Goal: Information Seeking & Learning: Compare options

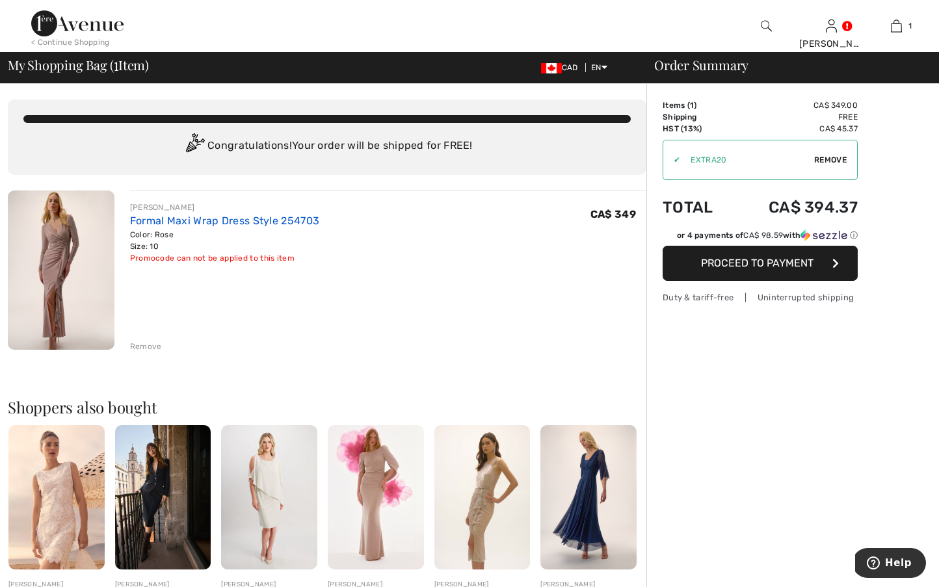
click at [130, 215] on link "Formal Maxi Wrap Dress Style 254703" at bounding box center [225, 221] width 190 height 12
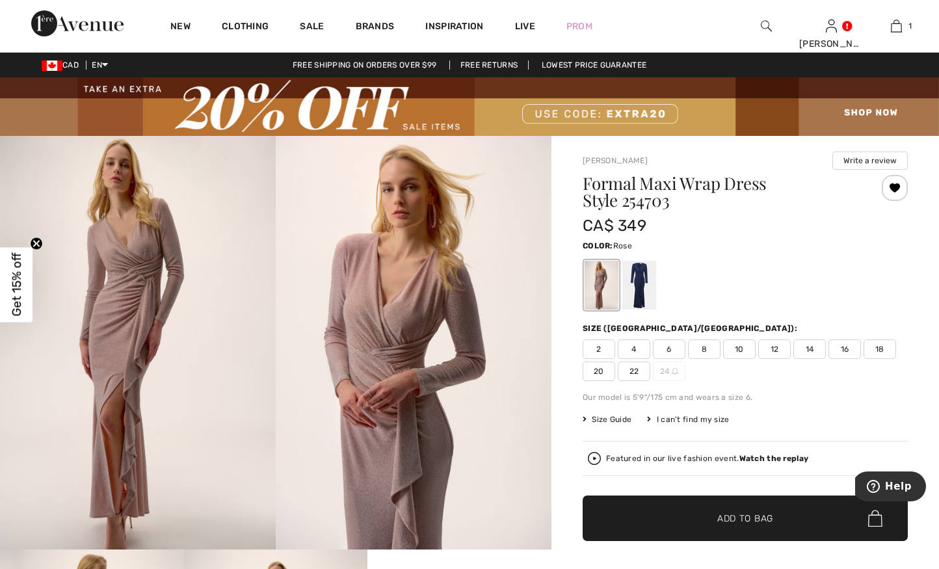
click at [565, 115] on img at bounding box center [469, 106] width 939 height 59
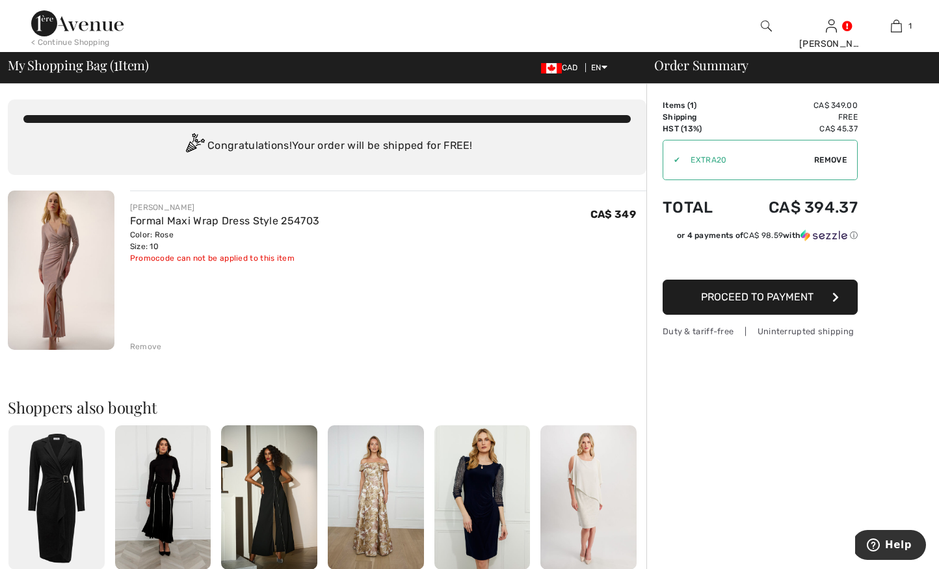
click at [137, 344] on div "Remove" at bounding box center [146, 347] width 32 height 12
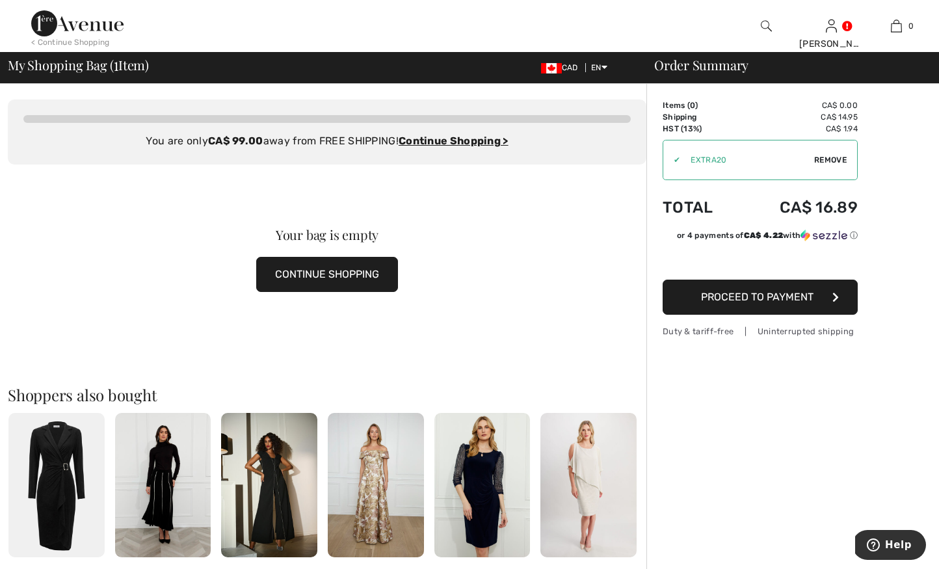
click at [36, 18] on img at bounding box center [77, 23] width 92 height 26
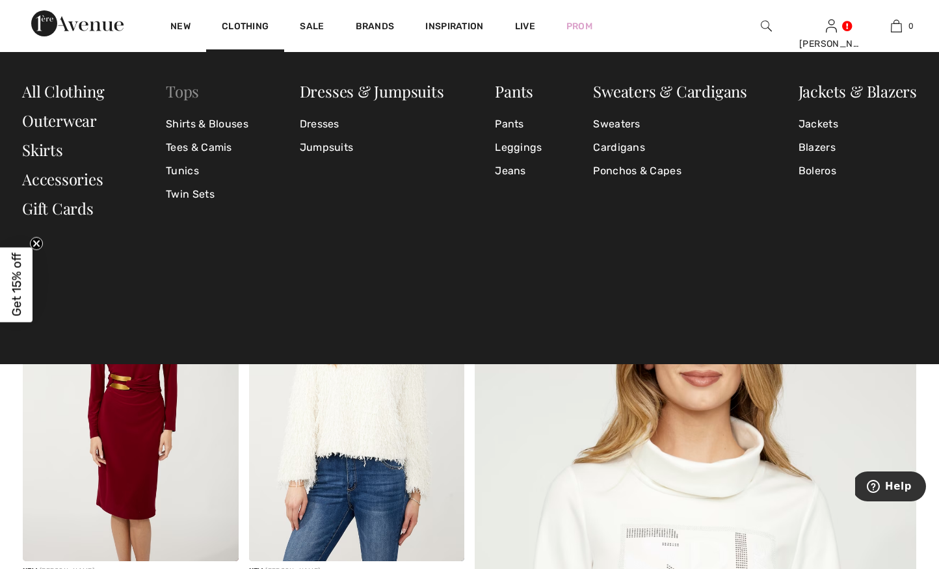
click at [185, 96] on link "Tops" at bounding box center [182, 91] width 33 height 21
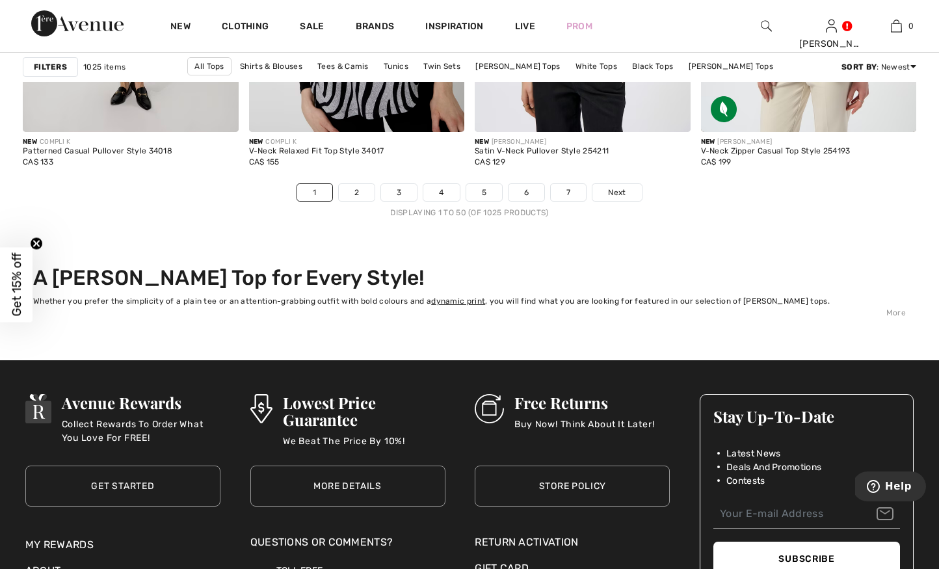
scroll to position [5974, 0]
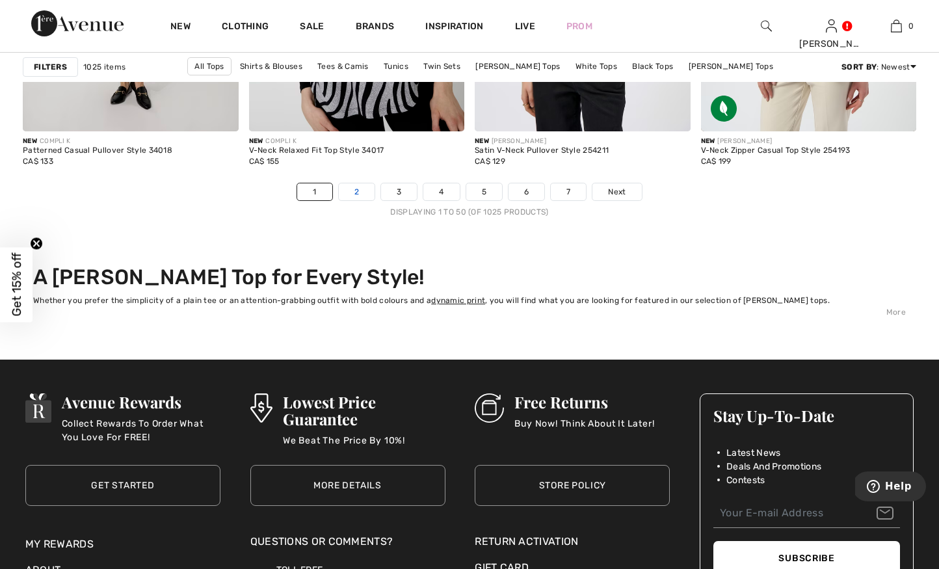
click at [357, 195] on link "2" at bounding box center [357, 191] width 36 height 17
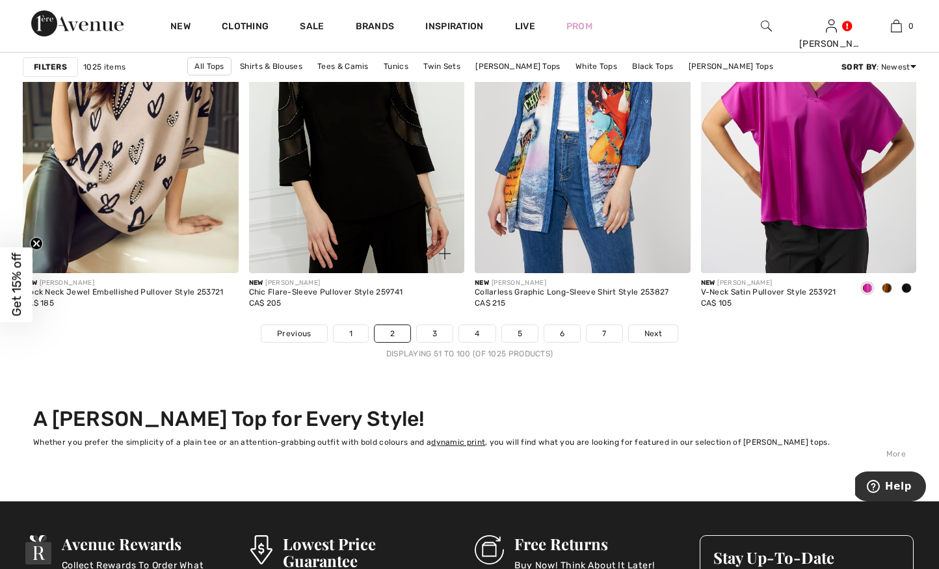
scroll to position [5832, 0]
click at [433, 333] on link "3" at bounding box center [435, 333] width 36 height 17
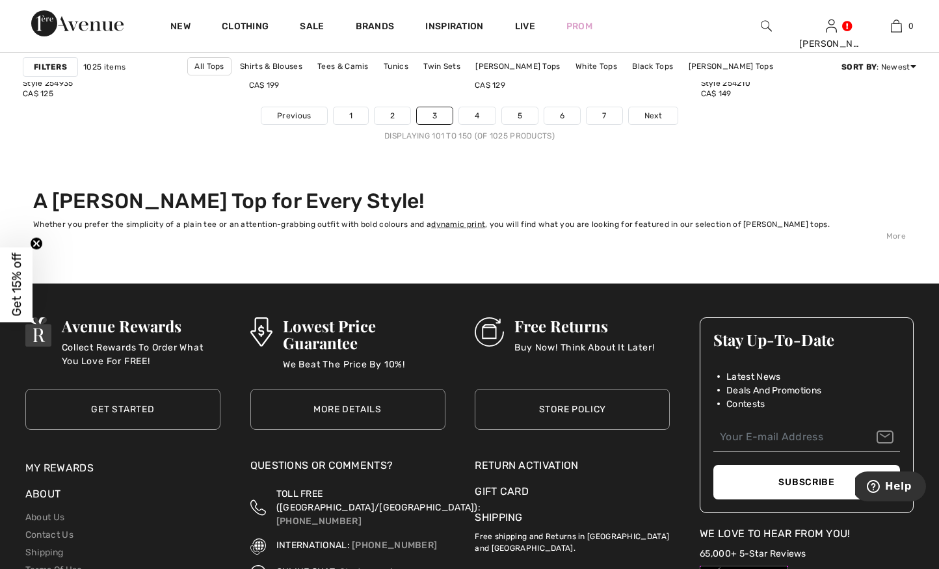
scroll to position [6059, 0]
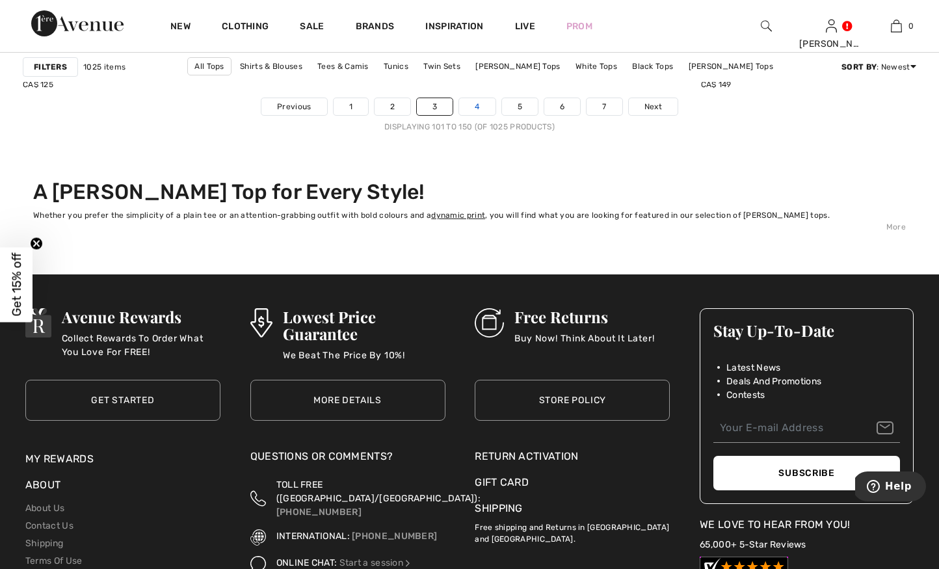
click at [472, 106] on link "4" at bounding box center [477, 106] width 36 height 17
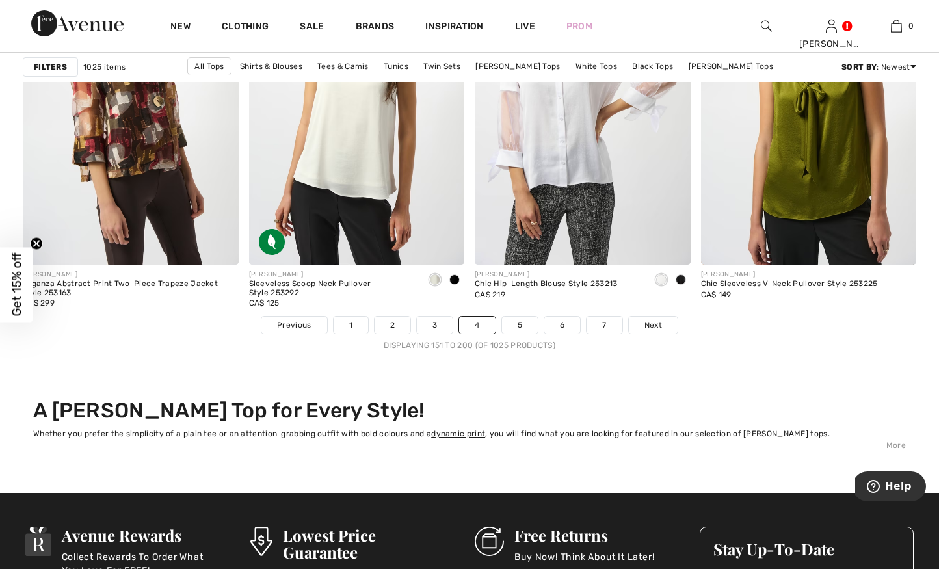
scroll to position [5845, 0]
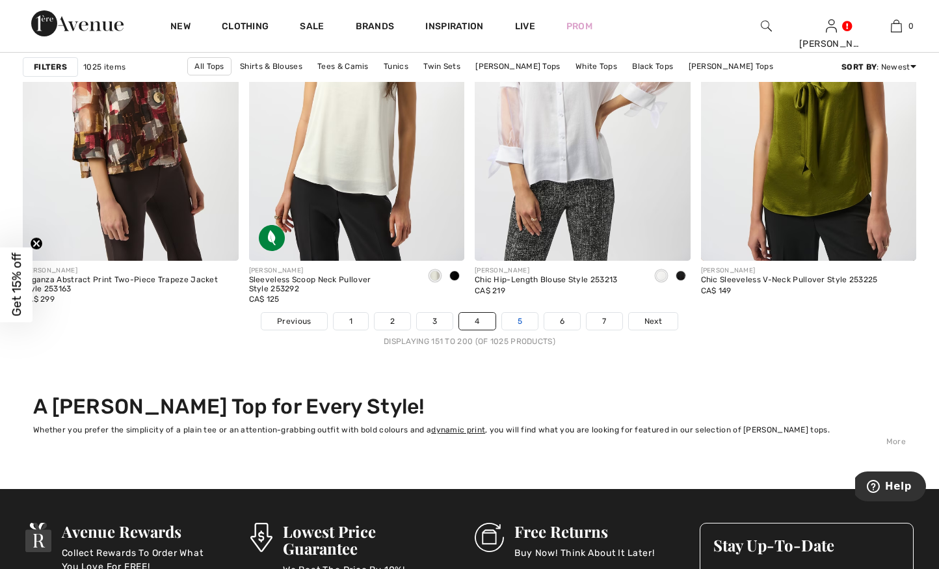
click at [525, 319] on link "5" at bounding box center [520, 321] width 36 height 17
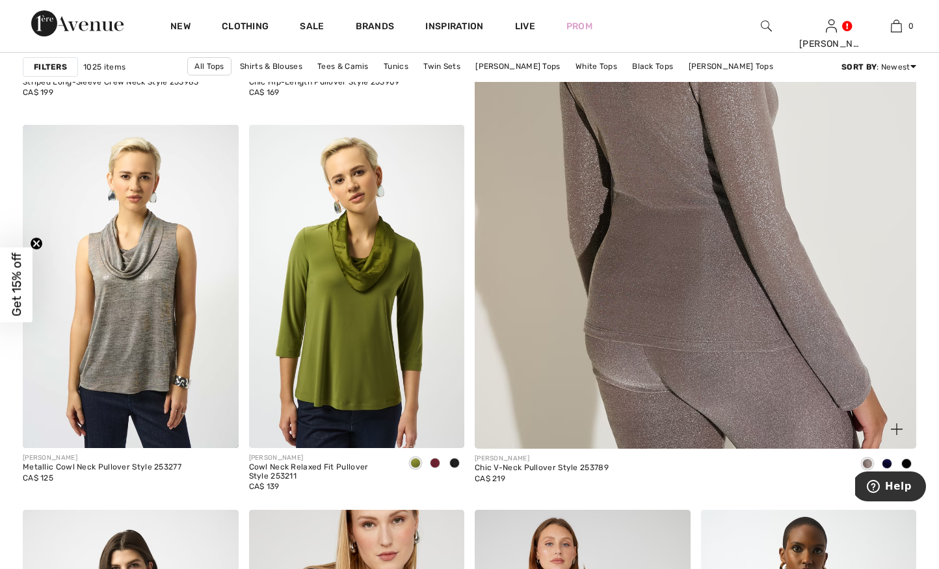
scroll to position [520, 1]
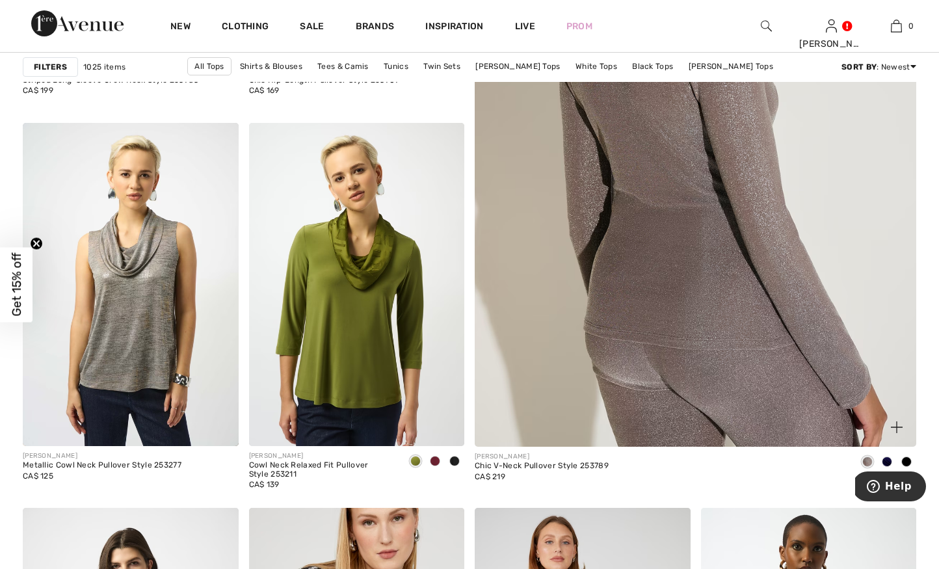
click at [674, 293] on img at bounding box center [696, 134] width 530 height 795
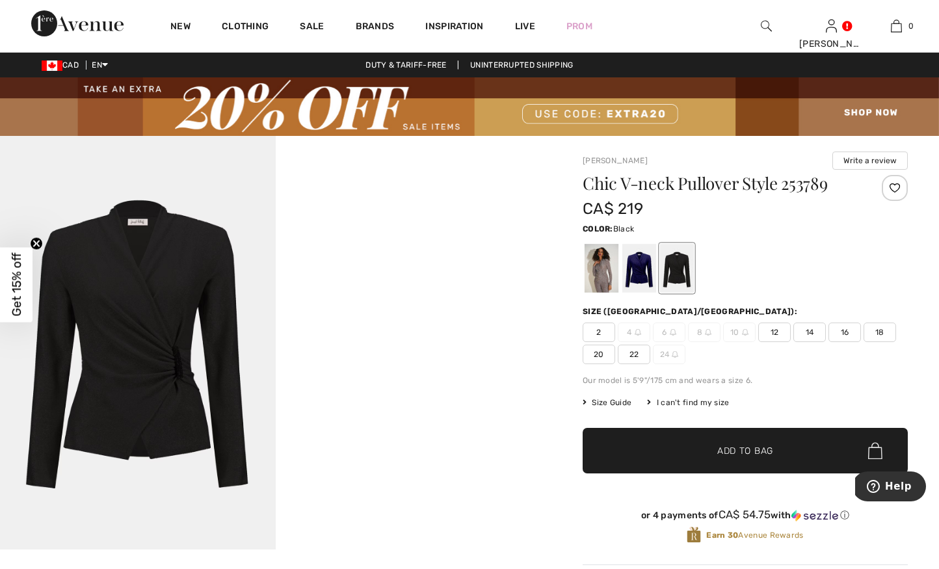
click at [671, 263] on div at bounding box center [677, 268] width 34 height 49
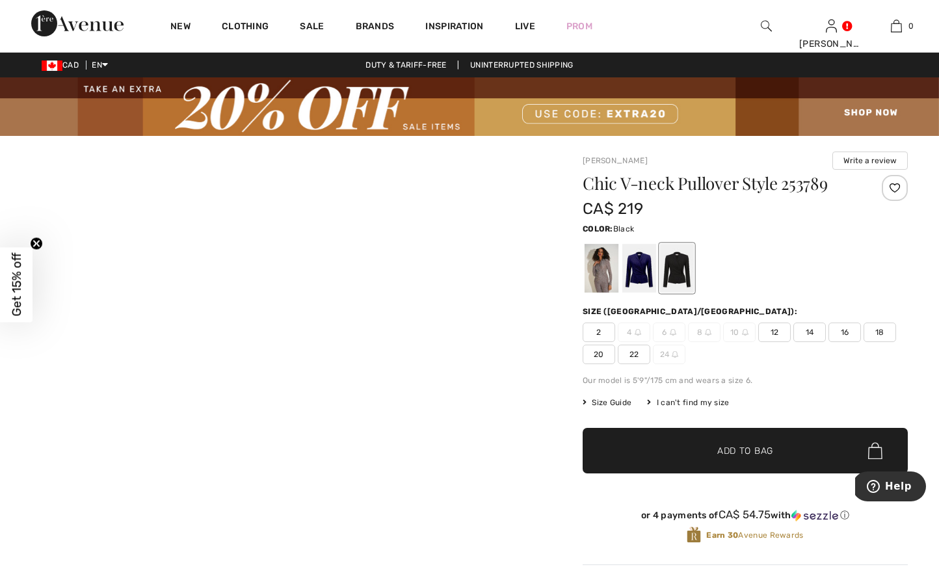
scroll to position [0, 1]
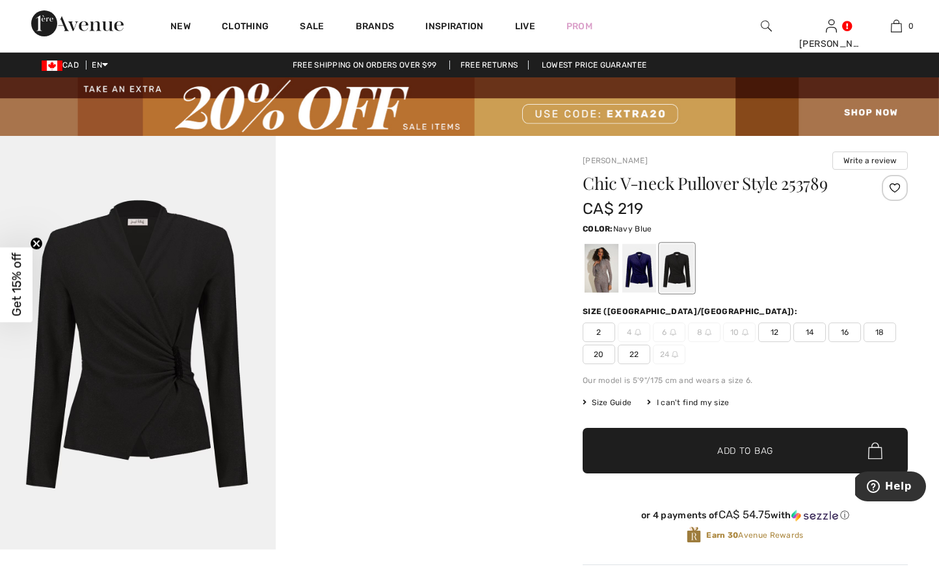
click at [640, 274] on div at bounding box center [640, 268] width 34 height 49
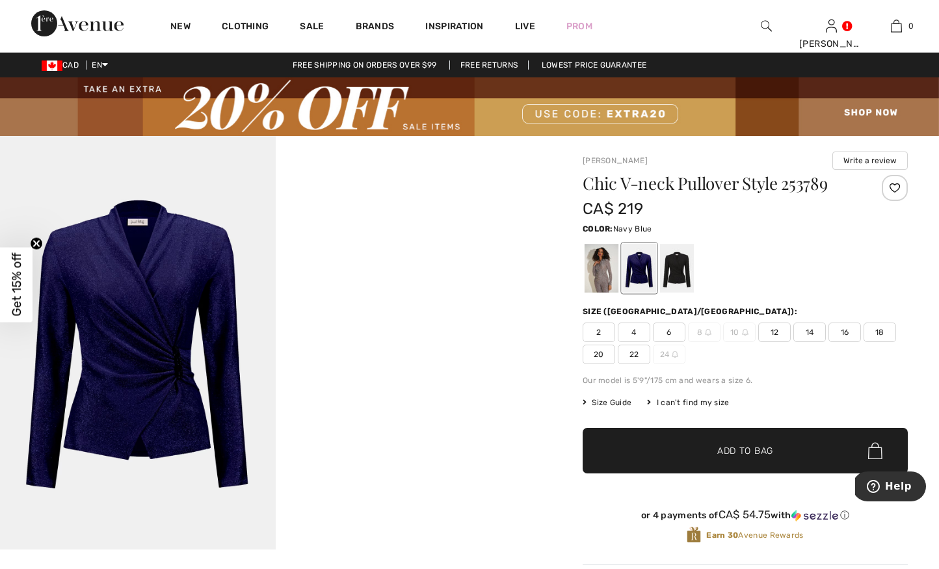
scroll to position [-1, 0]
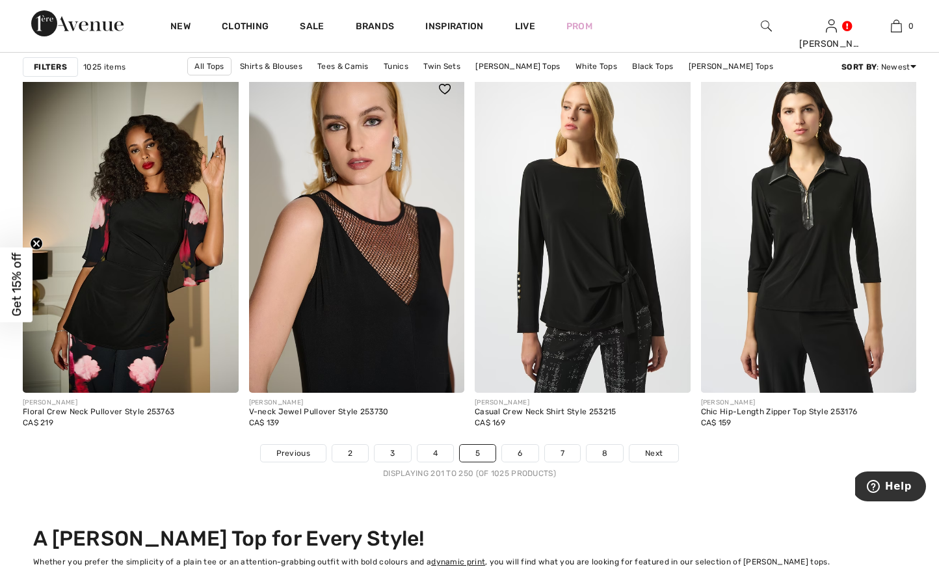
scroll to position [5667, 0]
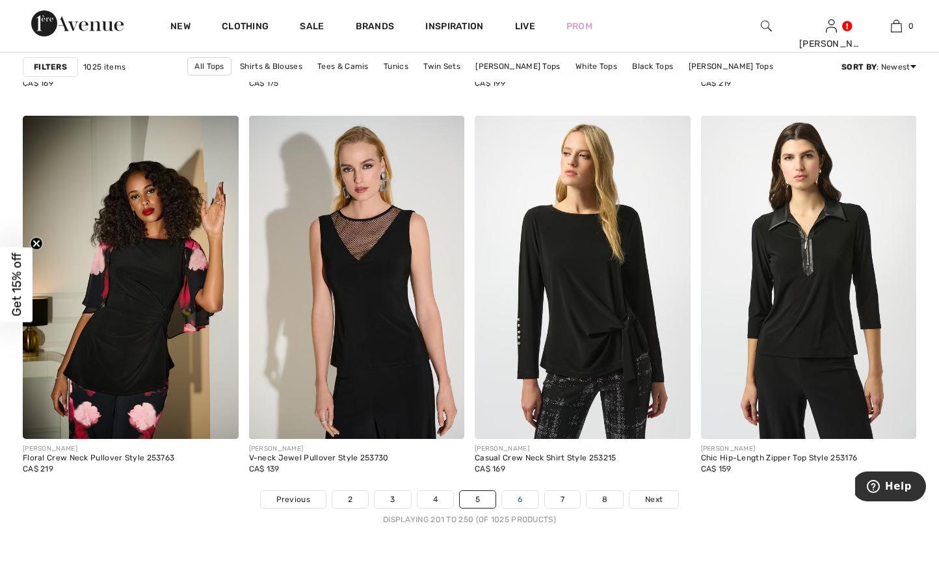
click at [515, 497] on link "6" at bounding box center [520, 499] width 36 height 17
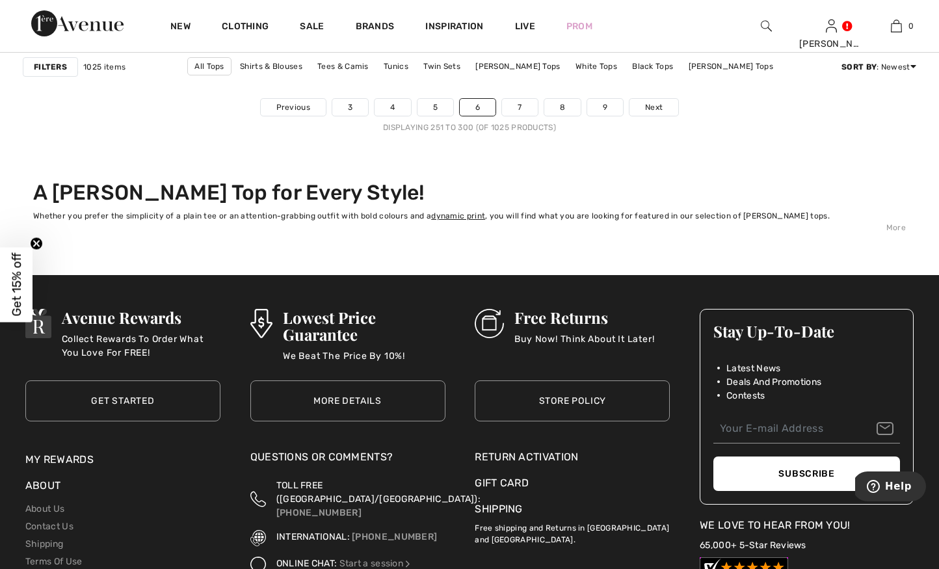
scroll to position [6054, 0]
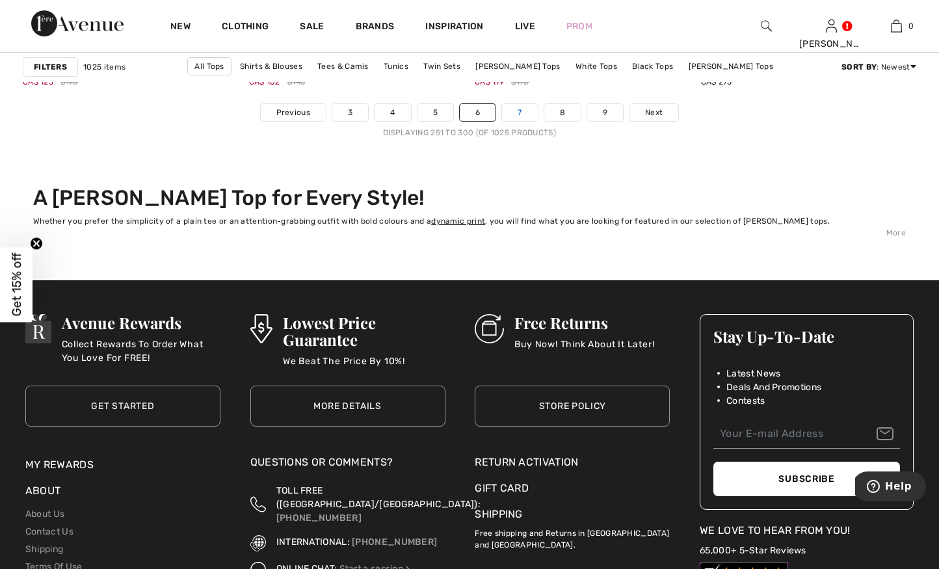
click at [522, 112] on link "7" at bounding box center [519, 112] width 35 height 17
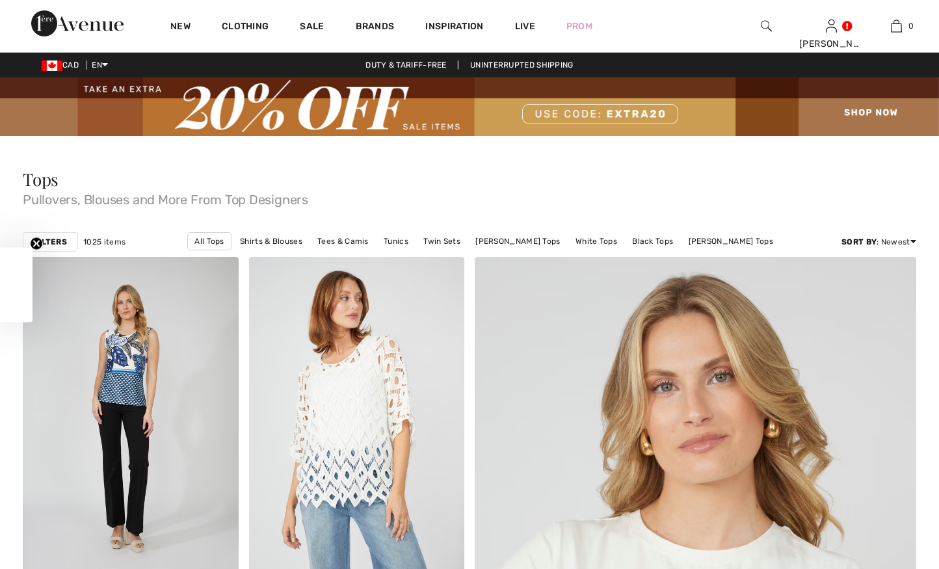
checkbox input "true"
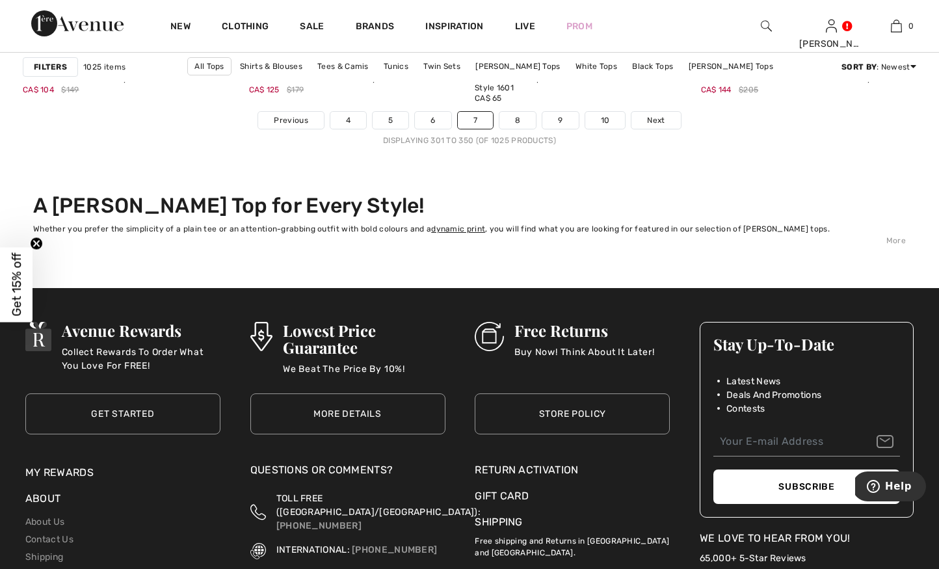
scroll to position [6052, 0]
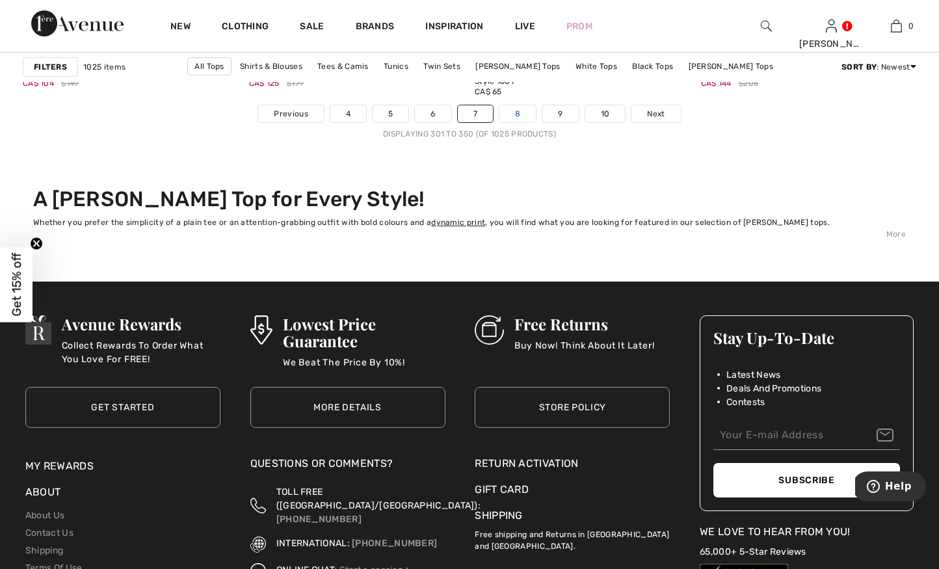
click at [521, 115] on link "8" at bounding box center [518, 113] width 36 height 17
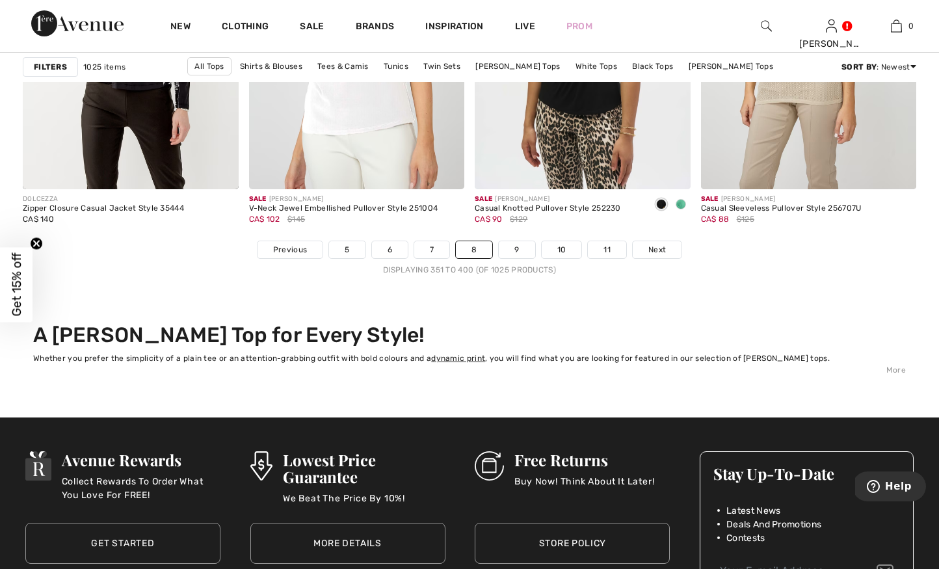
scroll to position [5921, 0]
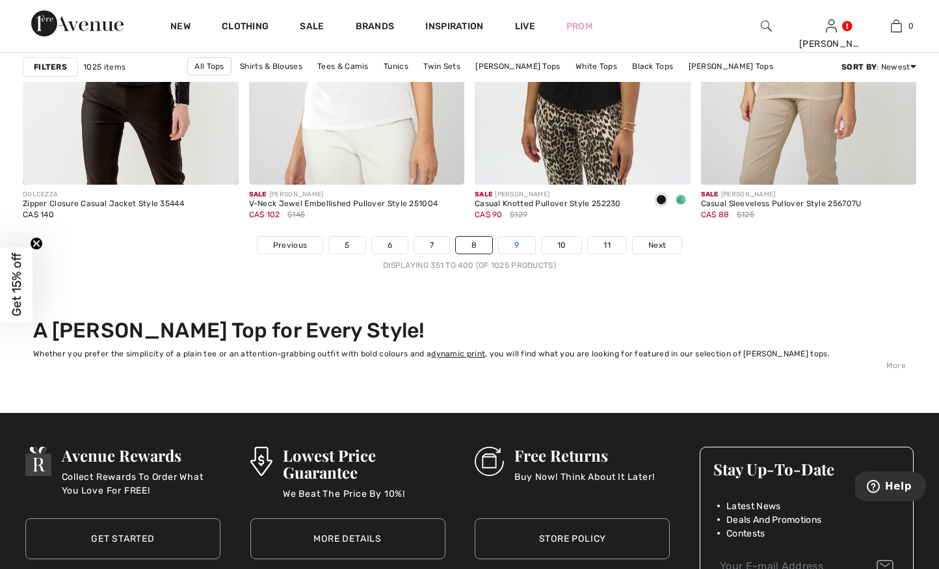
click at [524, 246] on link "9" at bounding box center [517, 245] width 36 height 17
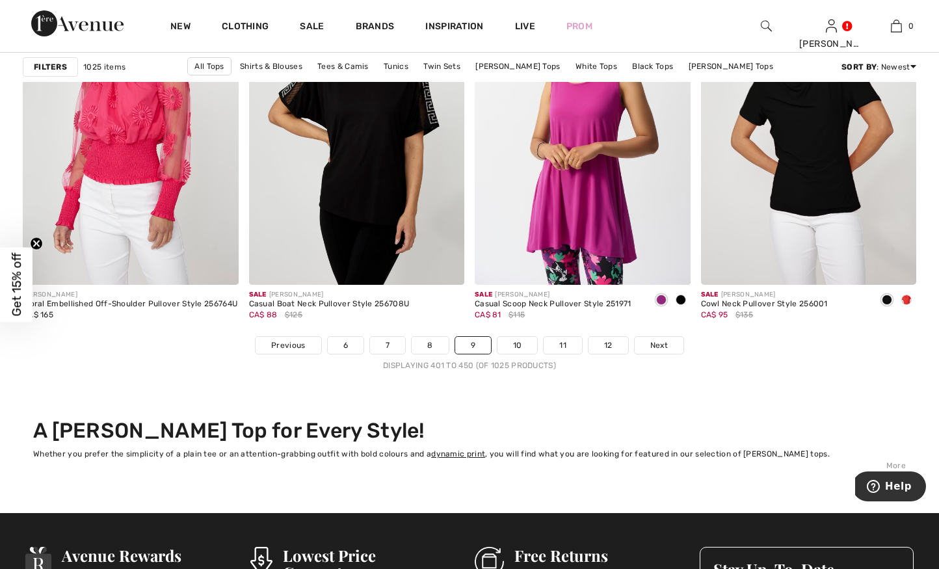
scroll to position [5672, 0]
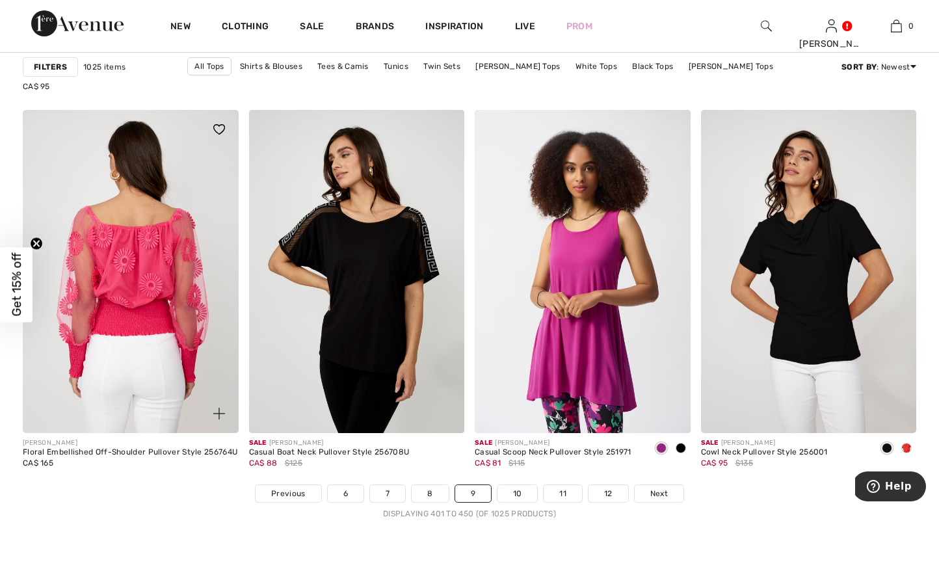
click at [133, 329] on img at bounding box center [131, 271] width 216 height 323
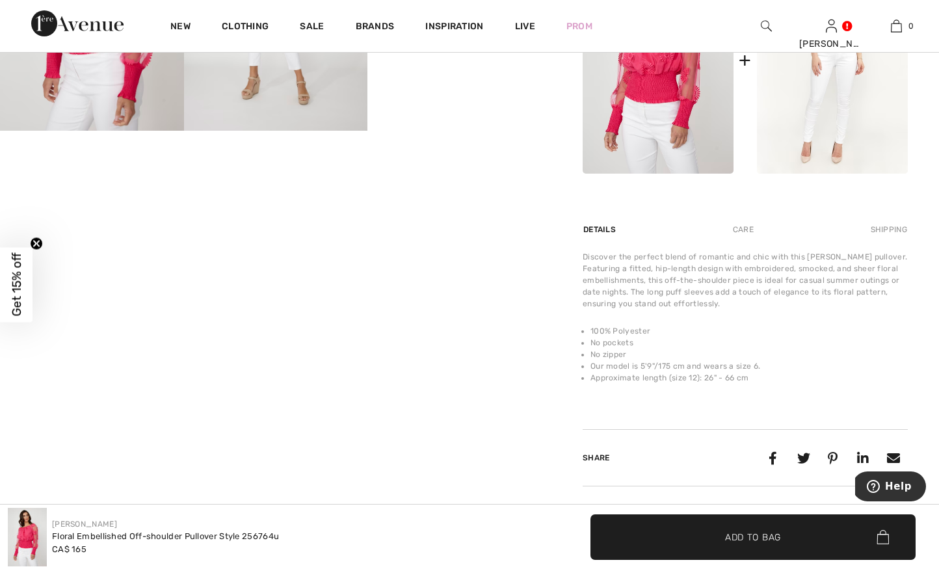
scroll to position [669, 0]
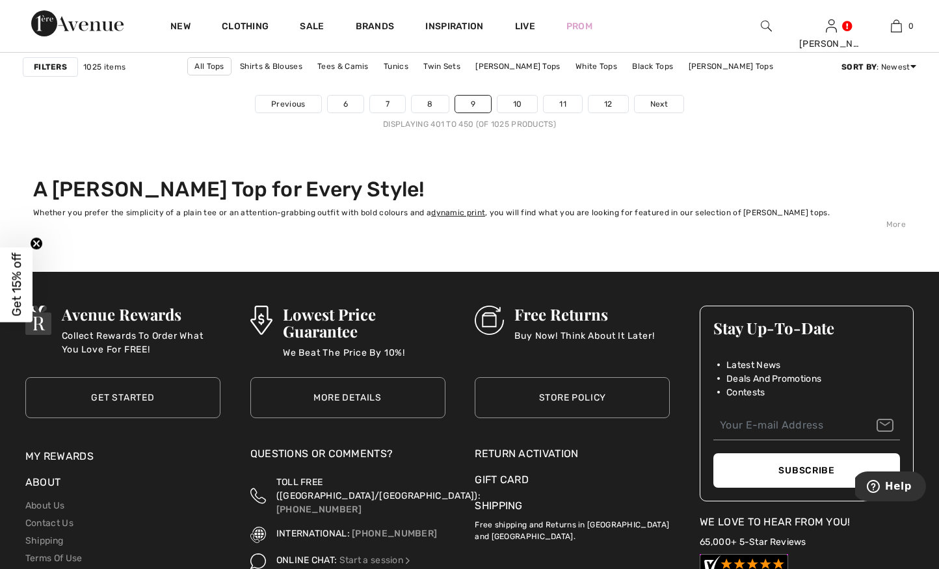
scroll to position [6063, 0]
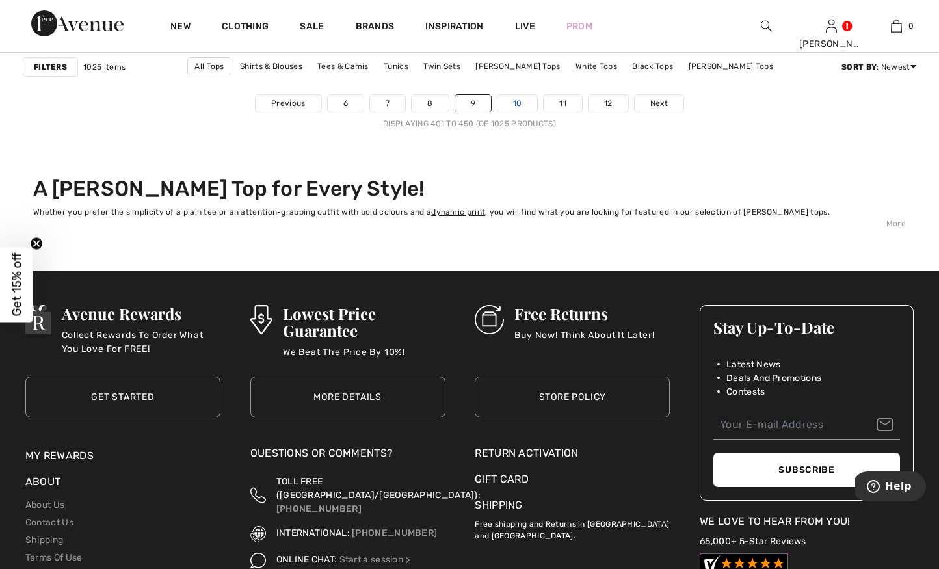
click at [518, 98] on link "10" at bounding box center [518, 103] width 40 height 17
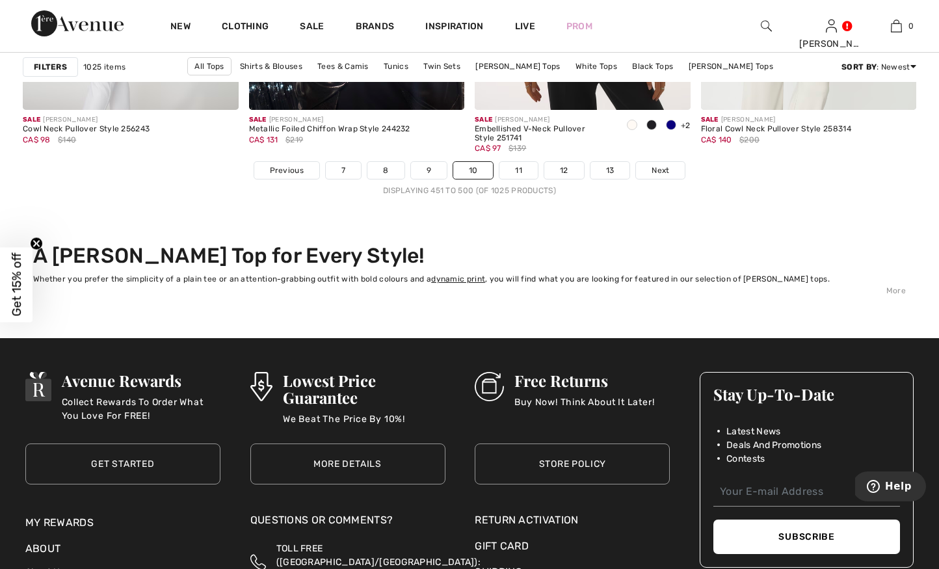
scroll to position [6030, 0]
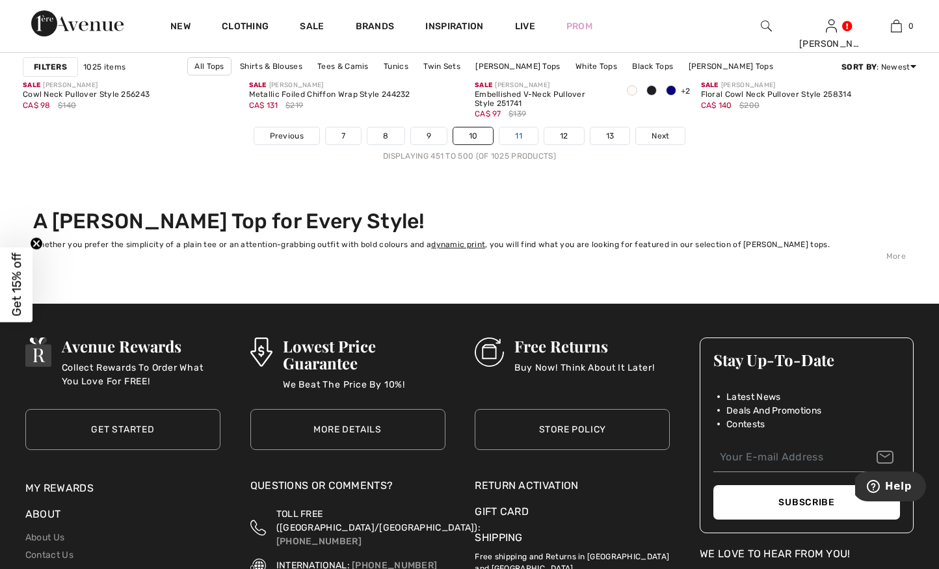
click at [515, 132] on link "11" at bounding box center [519, 136] width 38 height 17
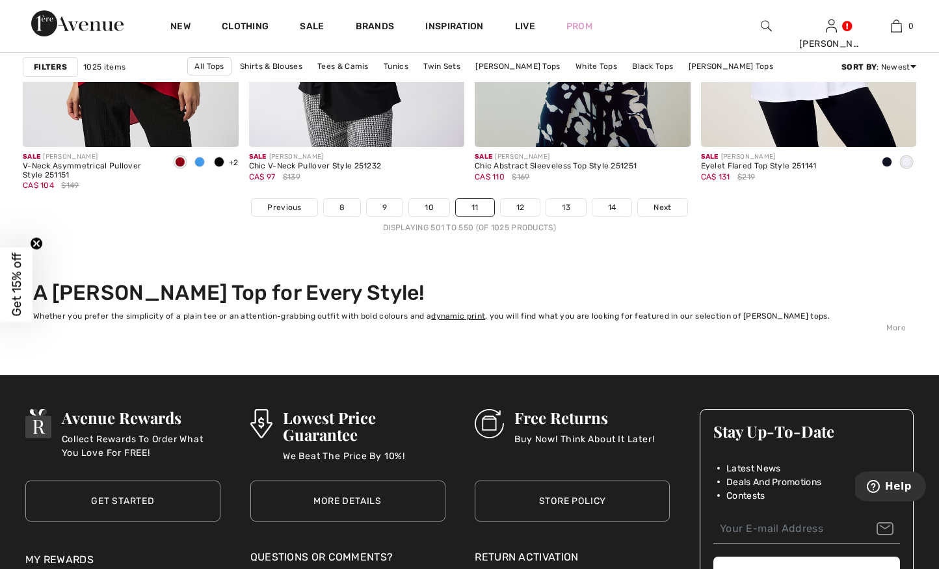
scroll to position [5959, 0]
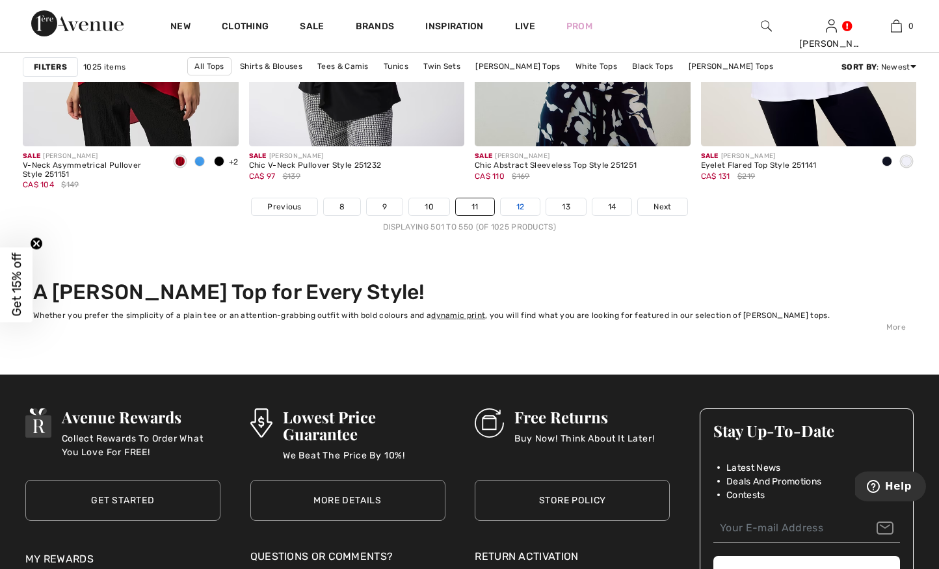
click at [509, 206] on link "12" at bounding box center [521, 206] width 40 height 17
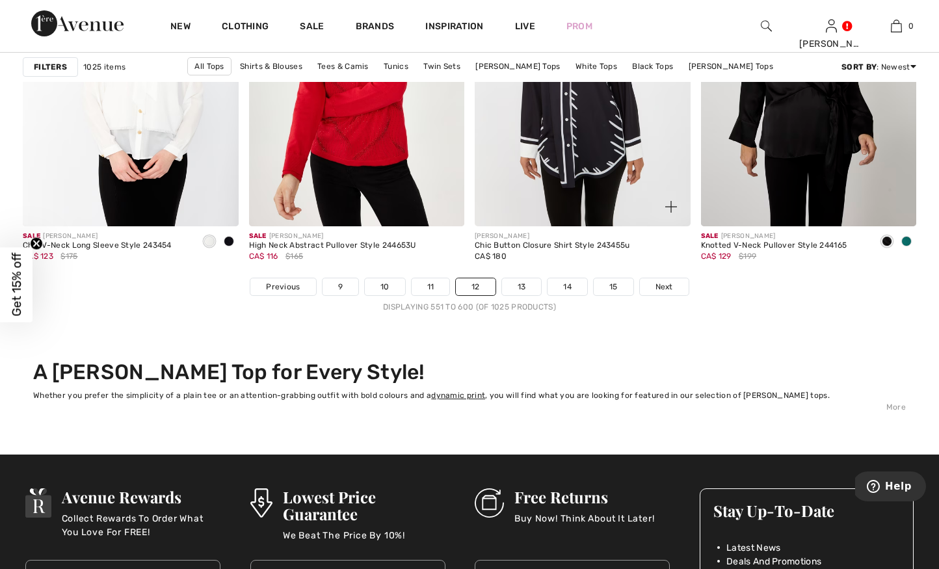
scroll to position [5886, 0]
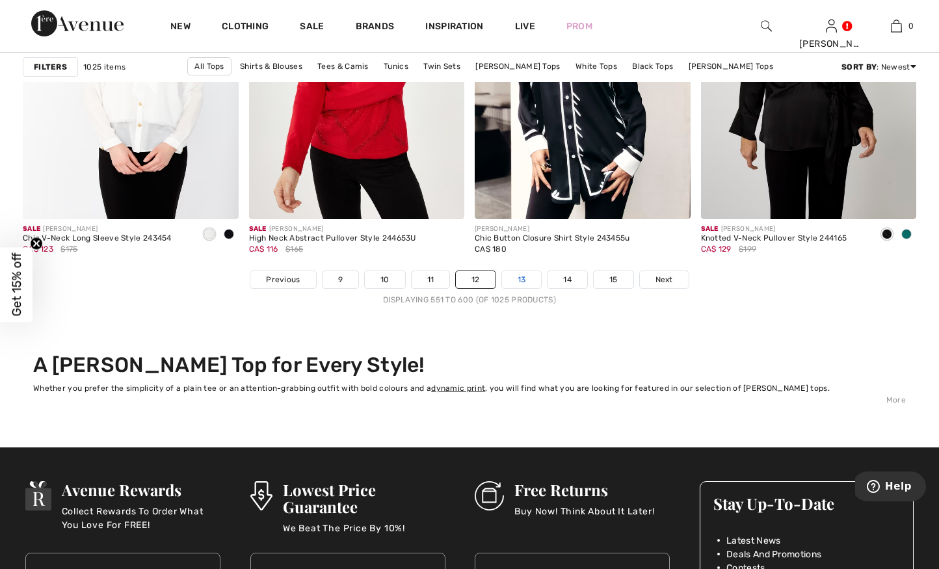
click at [519, 276] on link "13" at bounding box center [522, 279] width 40 height 17
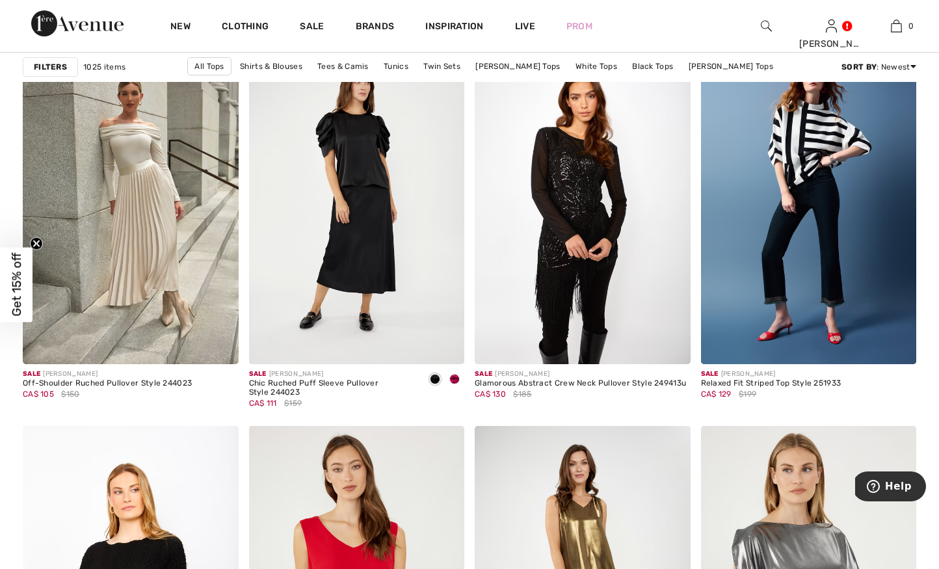
scroll to position [1907, 0]
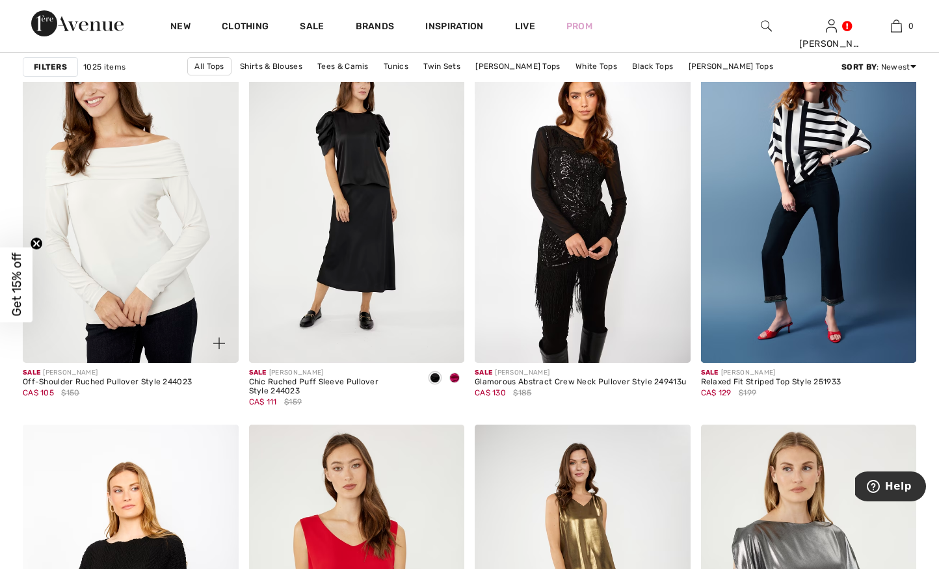
click at [150, 228] on img at bounding box center [131, 201] width 216 height 323
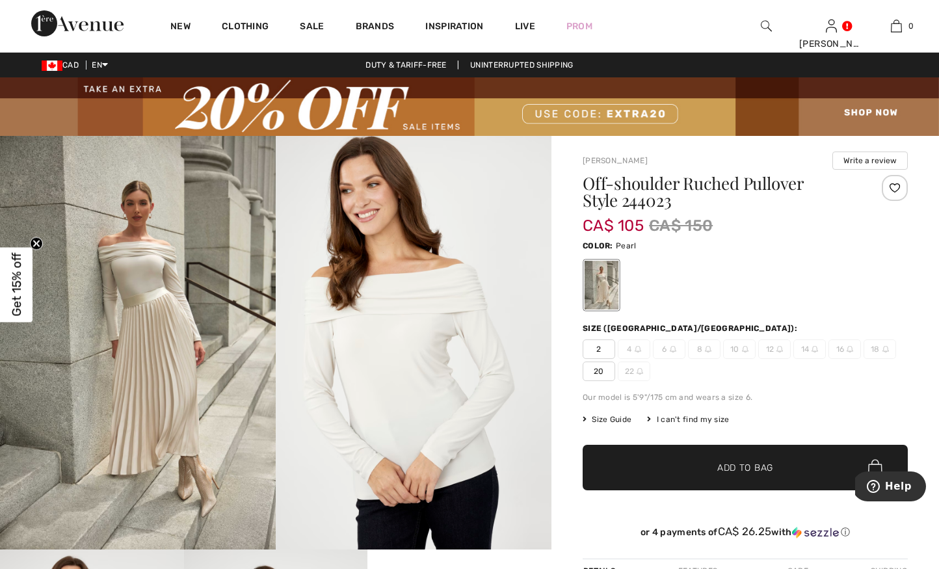
click at [153, 304] on img at bounding box center [138, 343] width 276 height 414
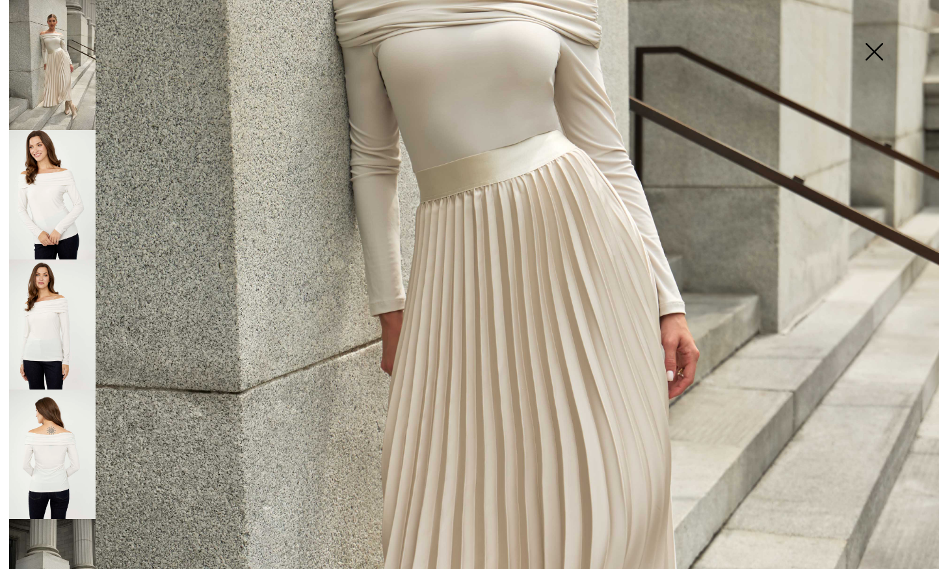
scroll to position [393, 0]
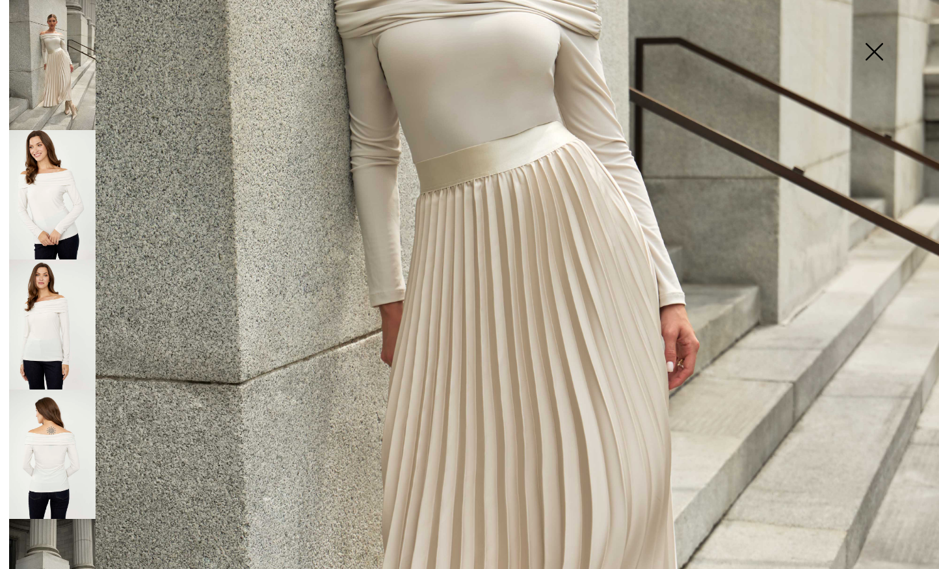
click at [870, 51] on img at bounding box center [874, 53] width 65 height 67
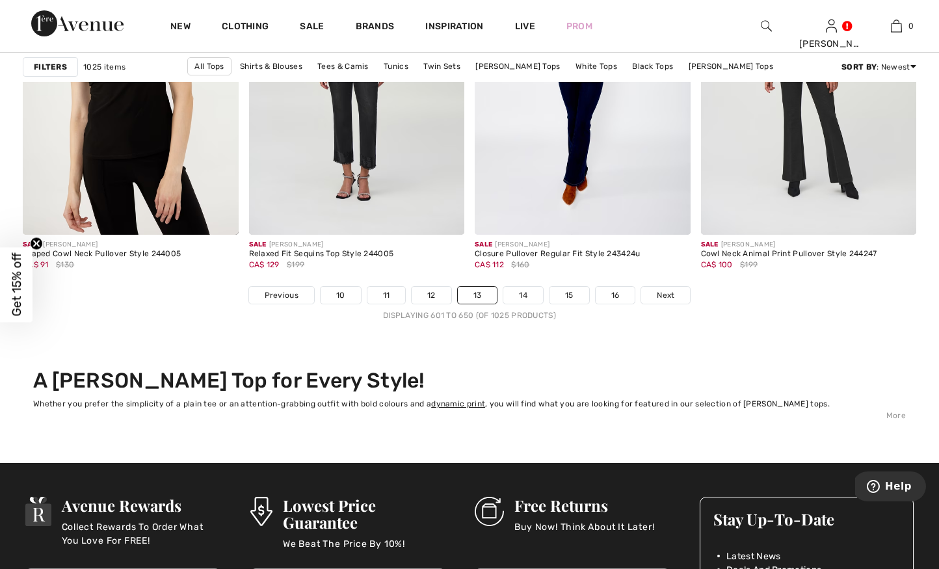
scroll to position [5871, 0]
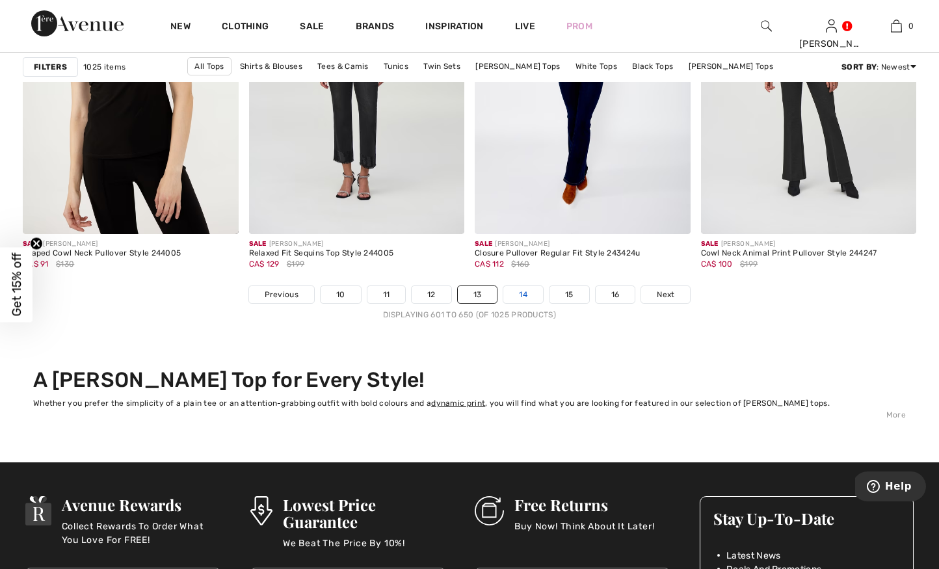
click at [530, 293] on link "14" at bounding box center [524, 294] width 40 height 17
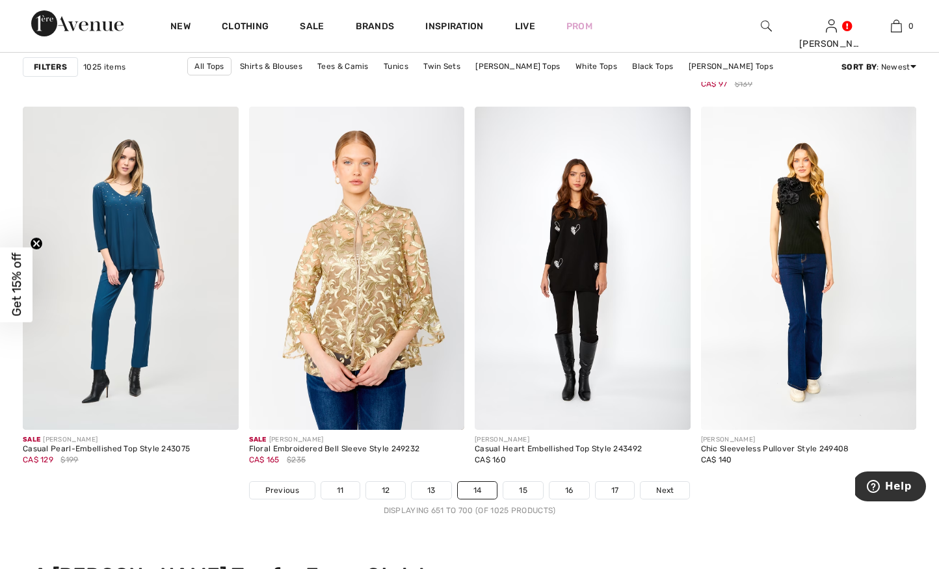
scroll to position [5652, 0]
